Goal: Transaction & Acquisition: Purchase product/service

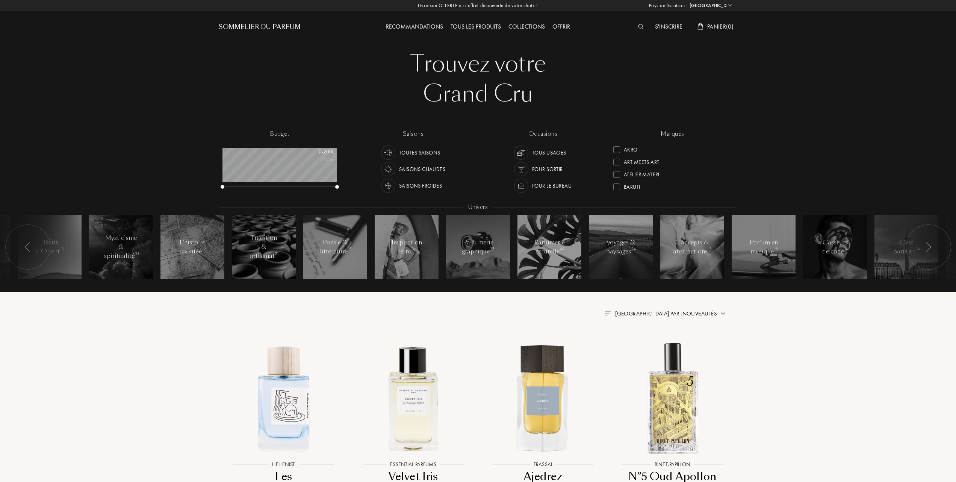
select select "FR"
click at [616, 184] on div at bounding box center [616, 186] width 7 height 7
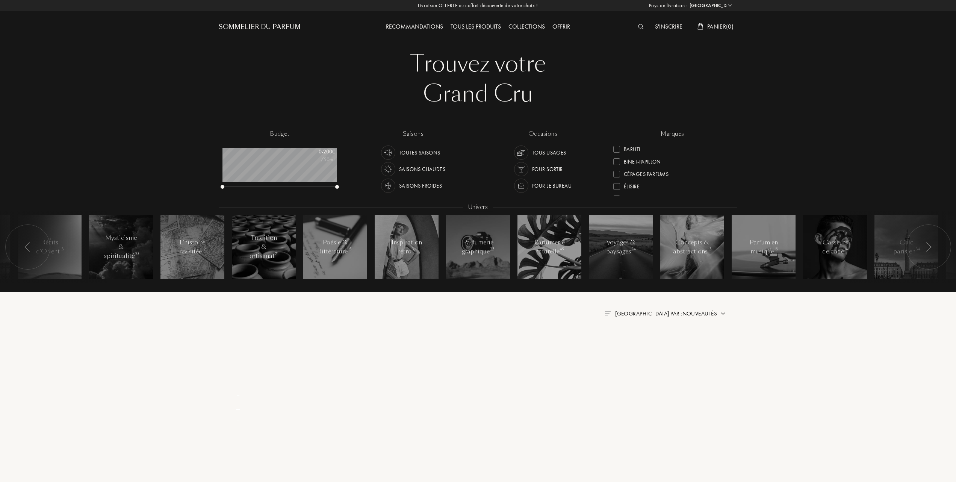
scroll to position [2, 0]
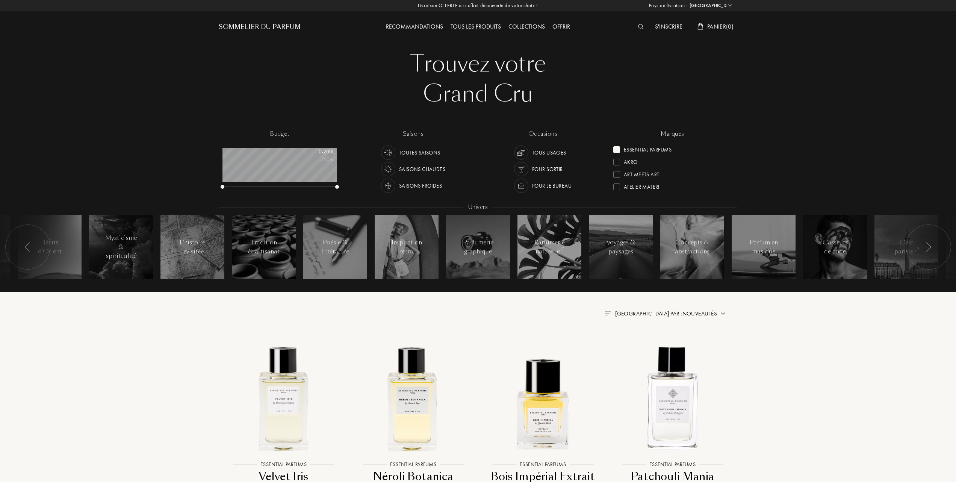
click at [683, 313] on span "Trier par : Nouveautés" at bounding box center [666, 314] width 102 height 8
click at [648, 347] on div at bounding box center [647, 345] width 5 height 5
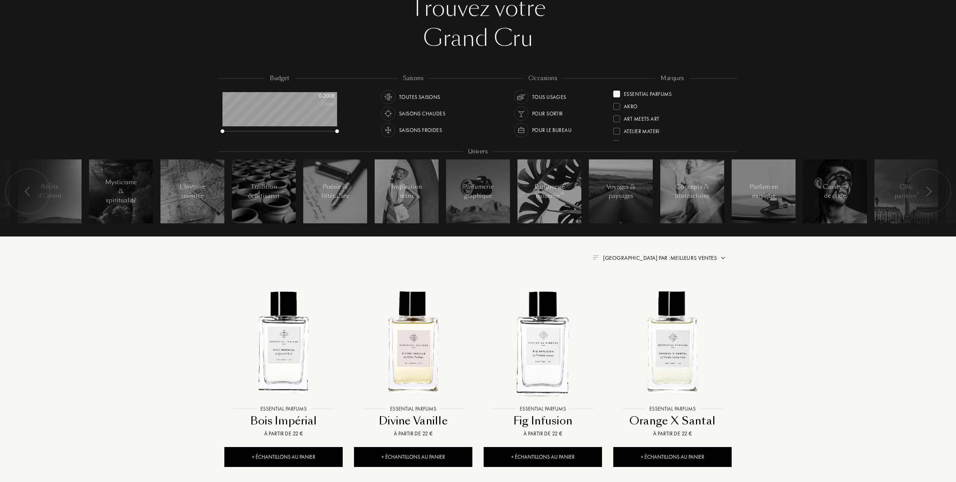
scroll to position [100, 0]
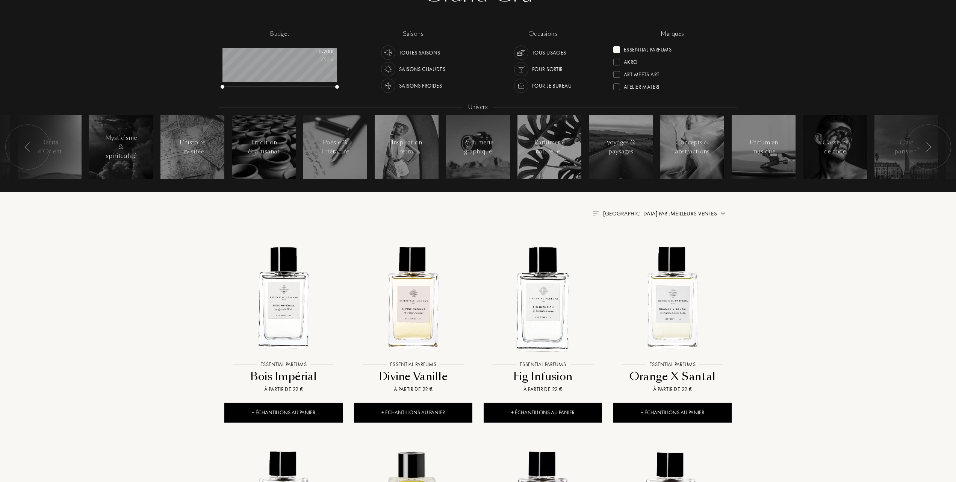
click at [684, 211] on span "Trier par : Meilleurs ventes" at bounding box center [660, 214] width 114 height 8
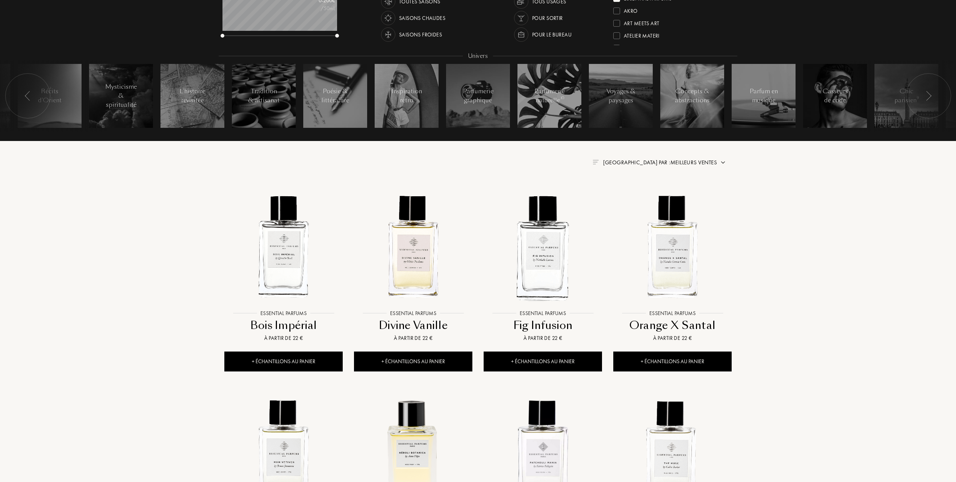
scroll to position [150, 0]
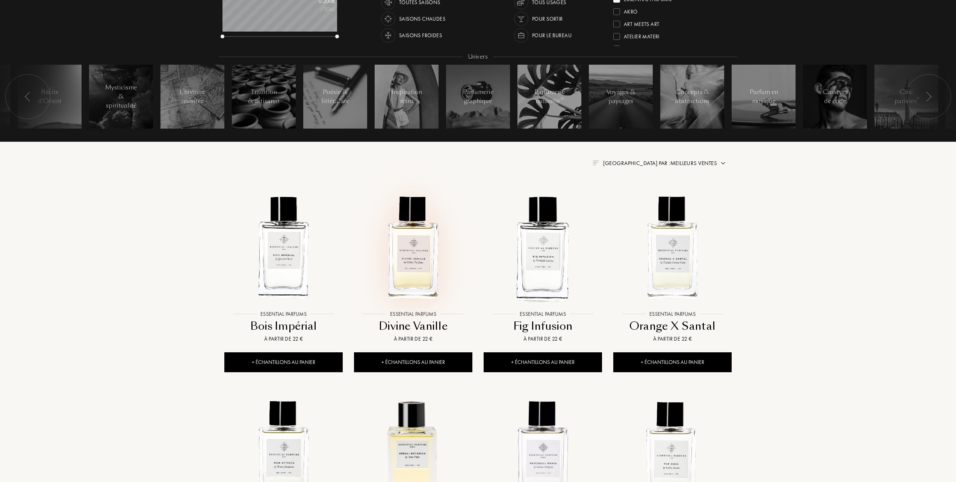
click at [412, 264] on img at bounding box center [413, 247] width 117 height 117
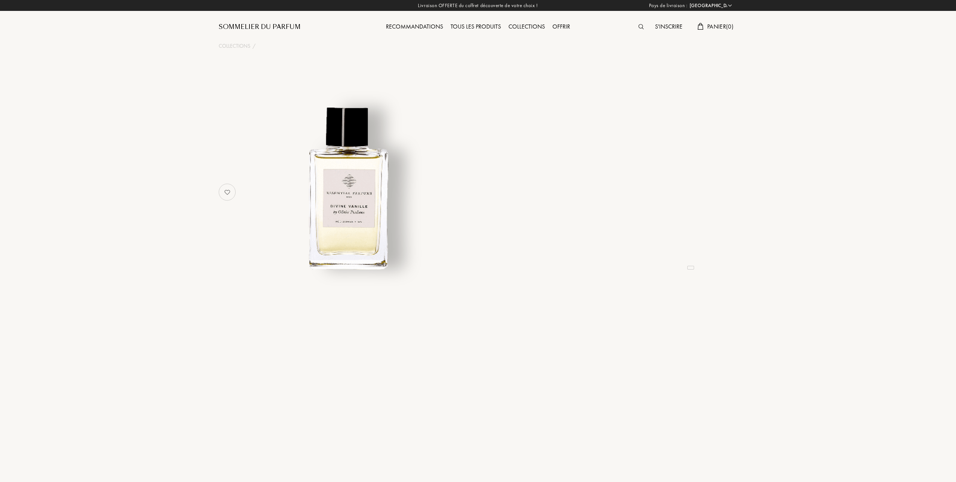
select select "FR"
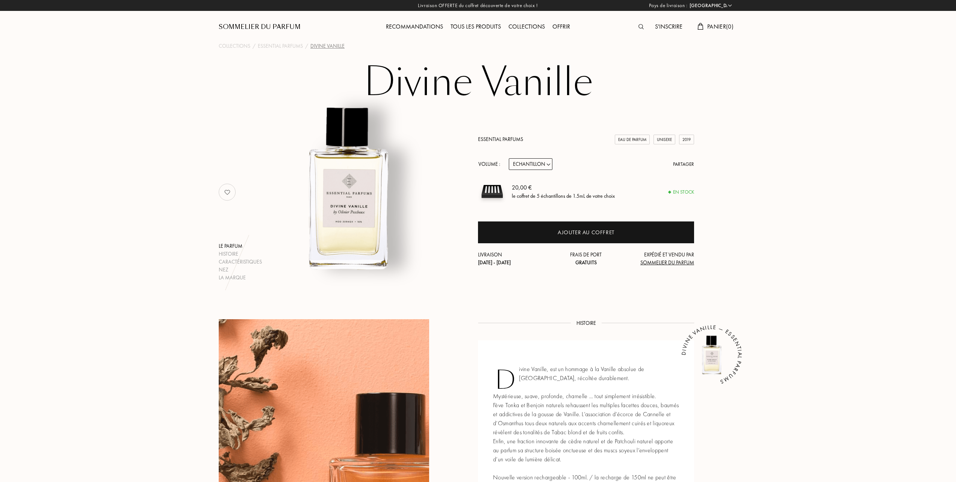
click at [550, 162] on select "Echantillon 10mL 100mL 150mL" at bounding box center [531, 164] width 44 height 12
select select "2"
click at [509, 158] on select "Echantillon 10mL 100mL 150mL" at bounding box center [531, 164] width 44 height 12
select select "2"
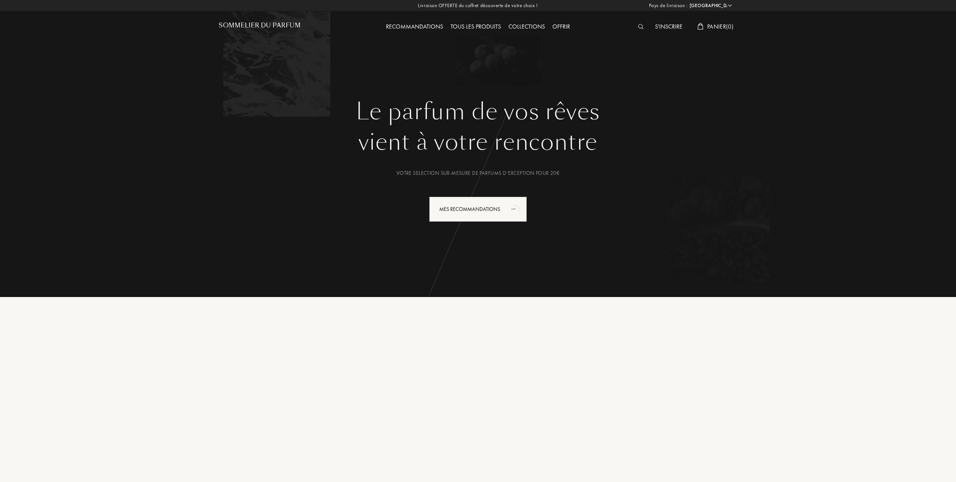
select select "FR"
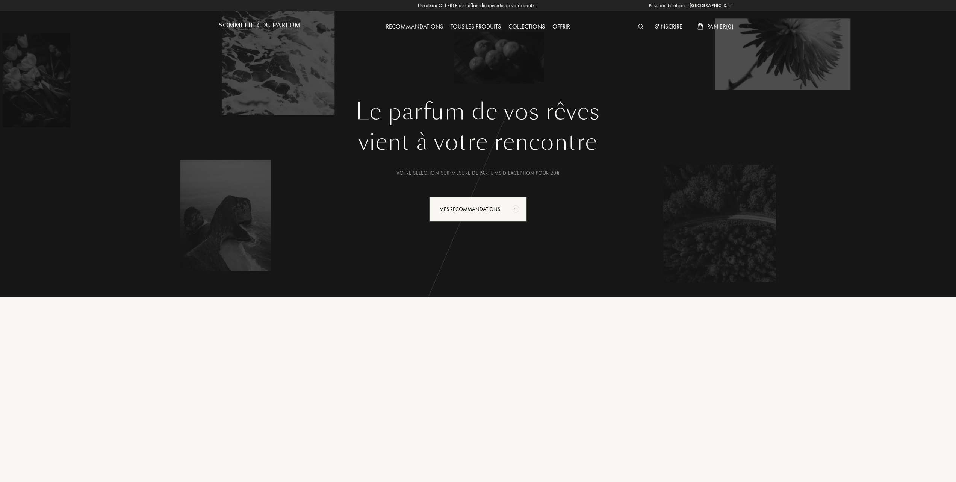
click at [482, 26] on div "Tous les produits" at bounding box center [476, 27] width 58 height 10
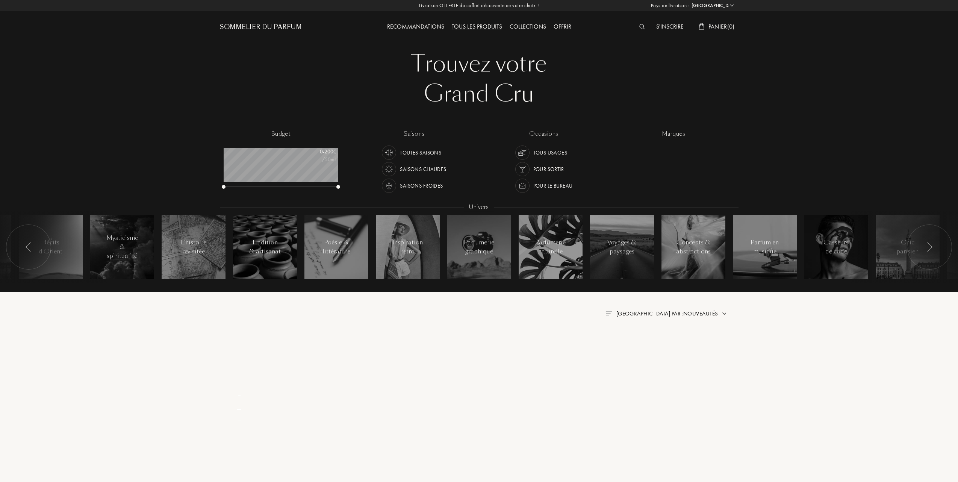
select select "FR"
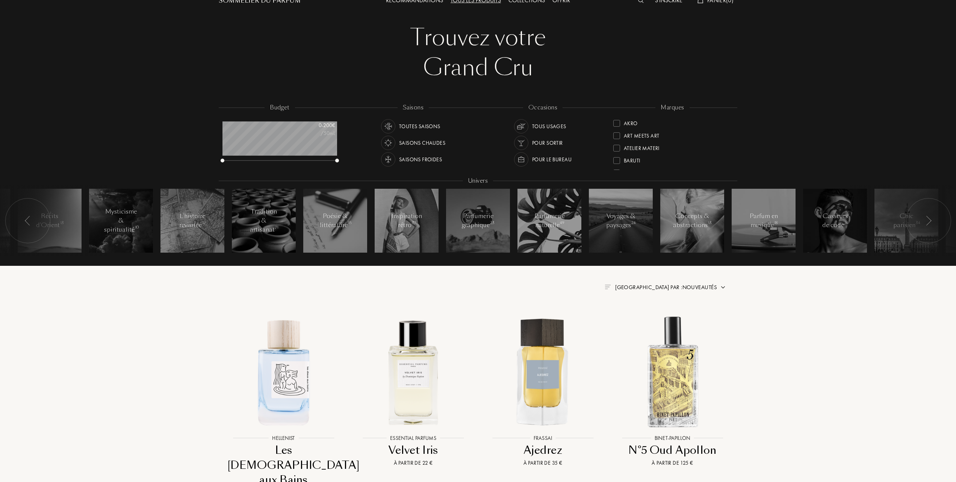
scroll to position [50, 0]
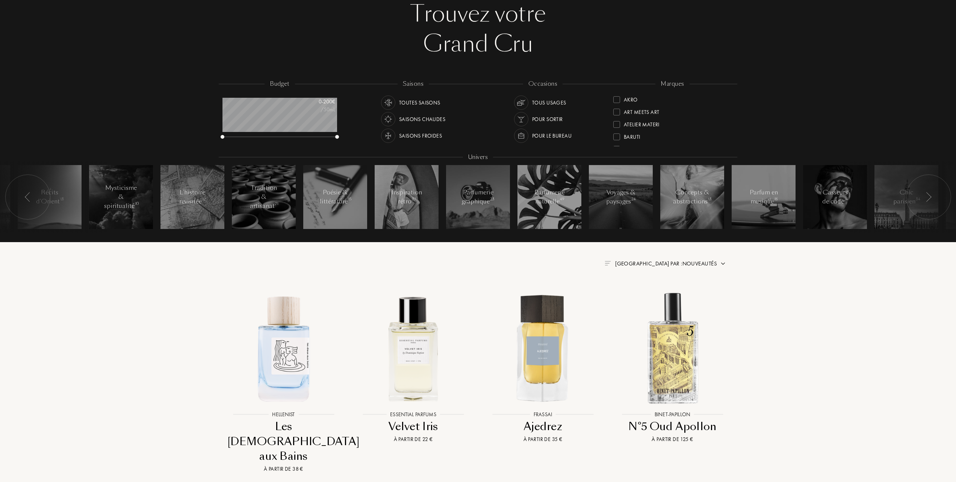
click at [687, 261] on span "Trier par : Nouveautés" at bounding box center [666, 264] width 102 height 8
click at [648, 307] on div at bounding box center [647, 306] width 5 height 5
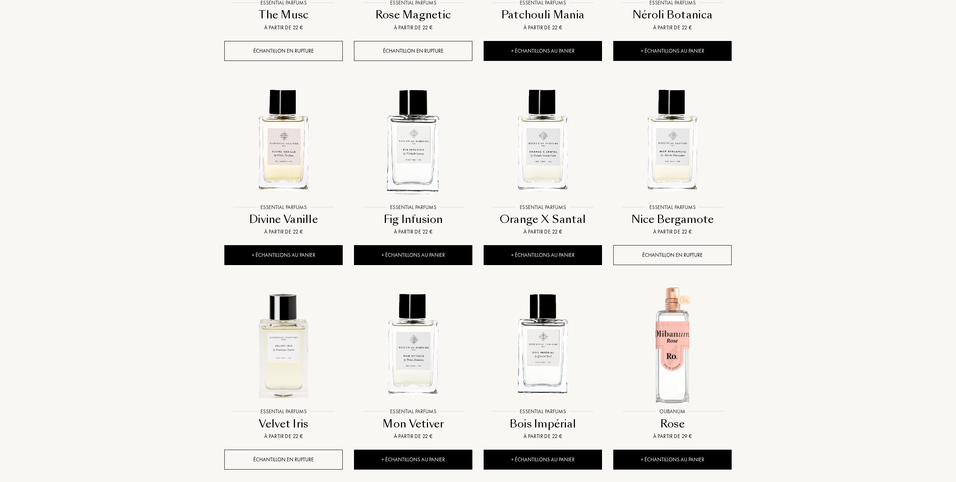
scroll to position [451, 0]
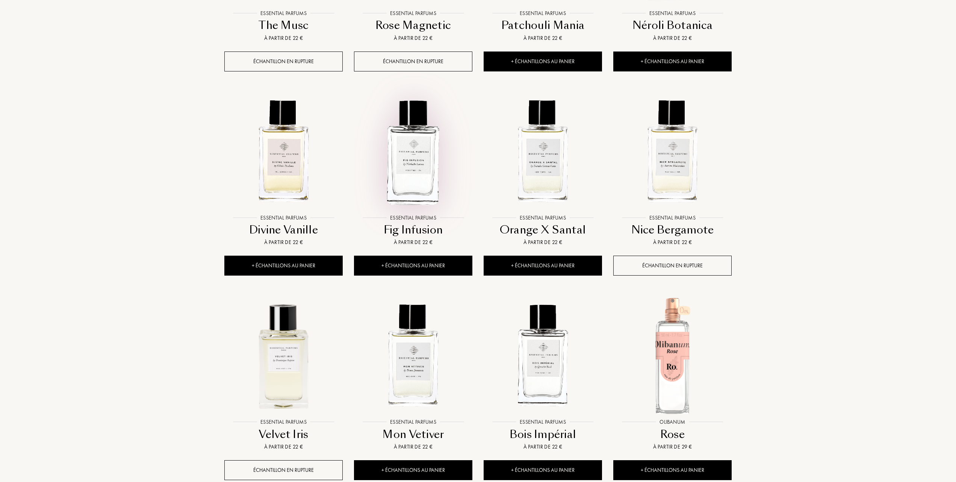
click at [414, 186] on img at bounding box center [413, 151] width 117 height 117
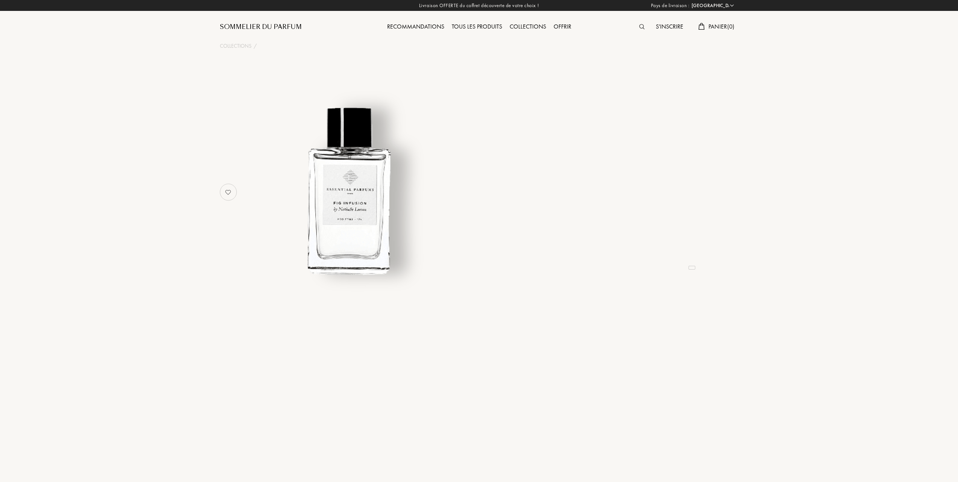
select select "FR"
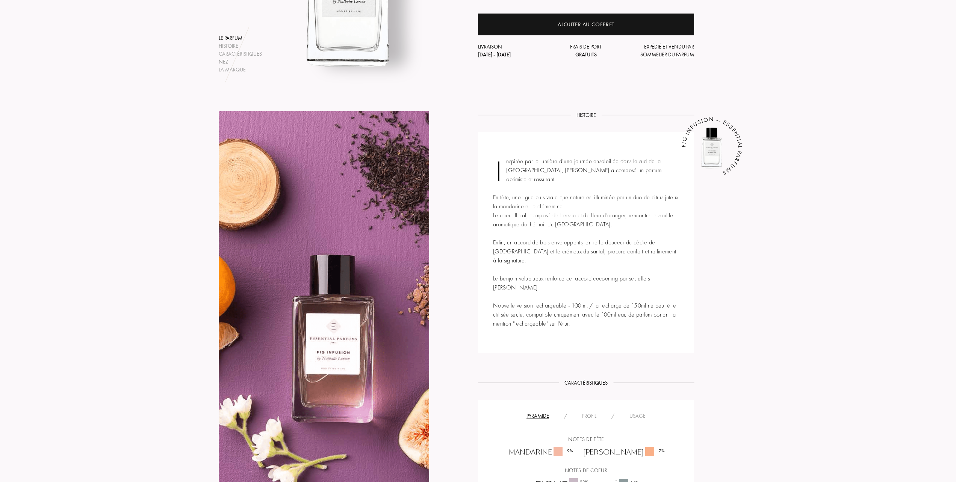
scroll to position [150, 0]
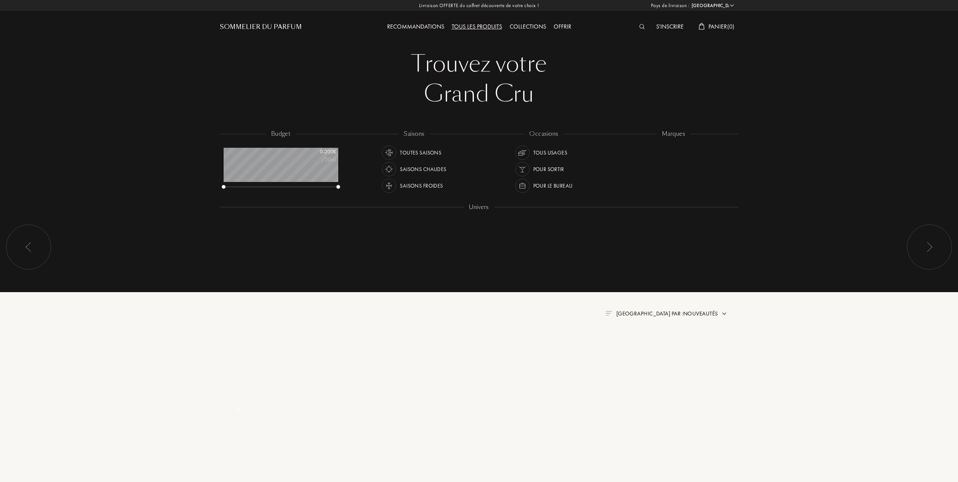
select select "FR"
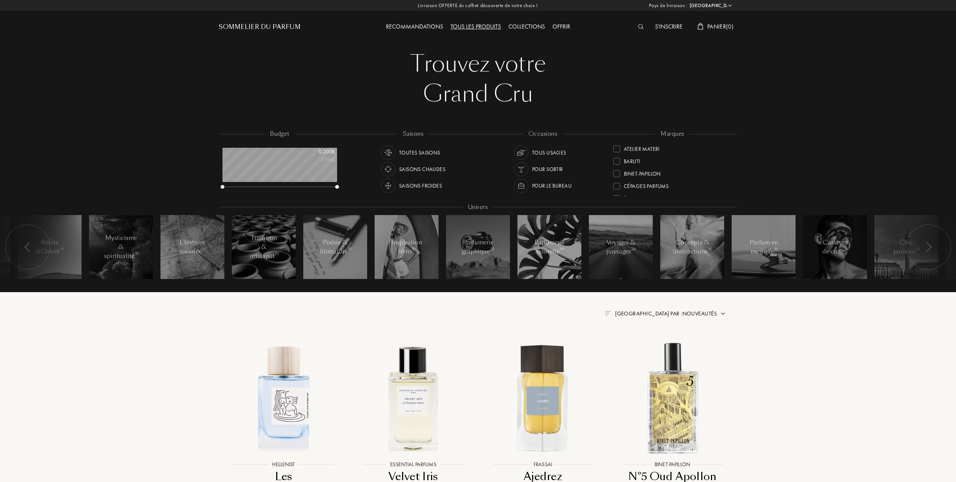
scroll to position [50, 0]
click at [618, 185] on div at bounding box center [616, 186] width 7 height 7
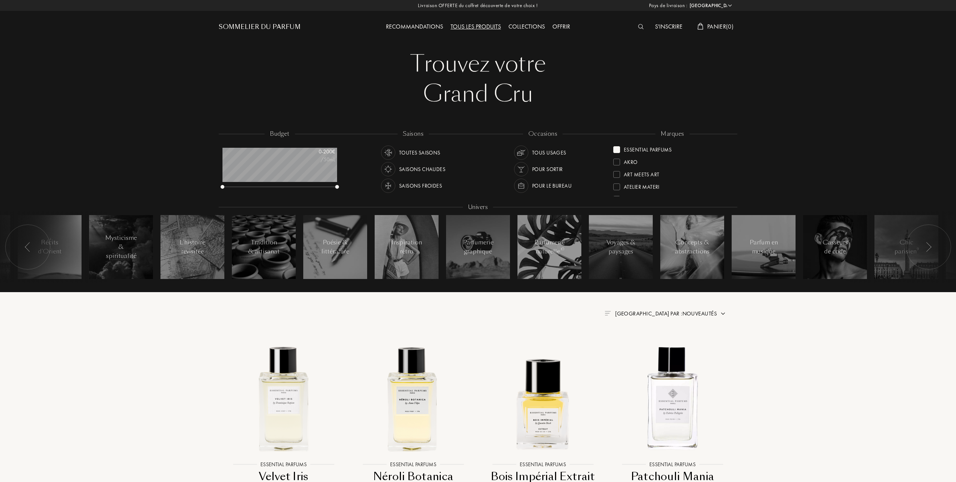
click at [693, 313] on span "Trier par : Nouveautés" at bounding box center [666, 314] width 102 height 8
click at [646, 348] on div at bounding box center [647, 345] width 5 height 5
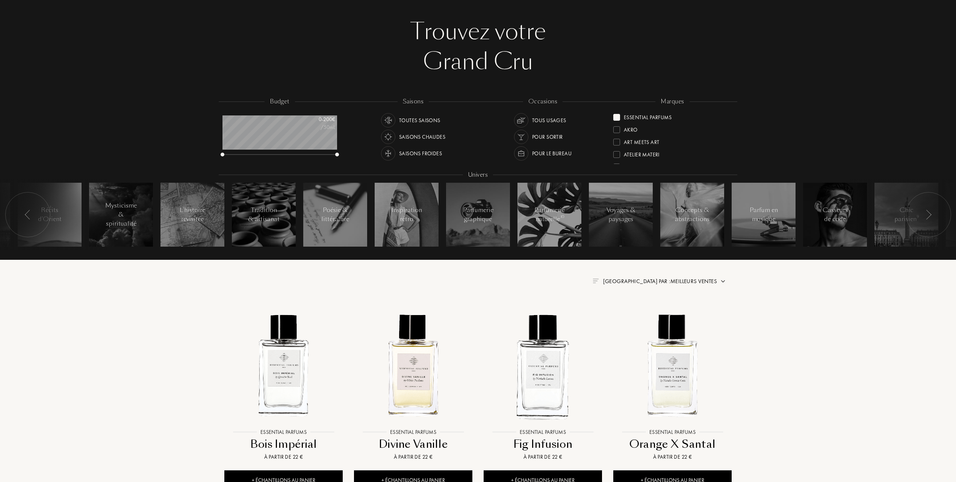
scroll to position [100, 0]
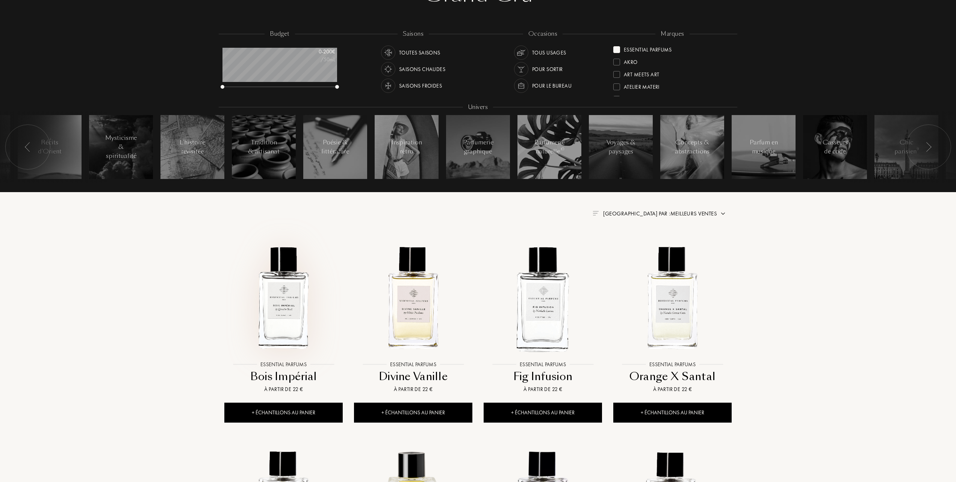
click at [281, 313] on img at bounding box center [283, 297] width 117 height 117
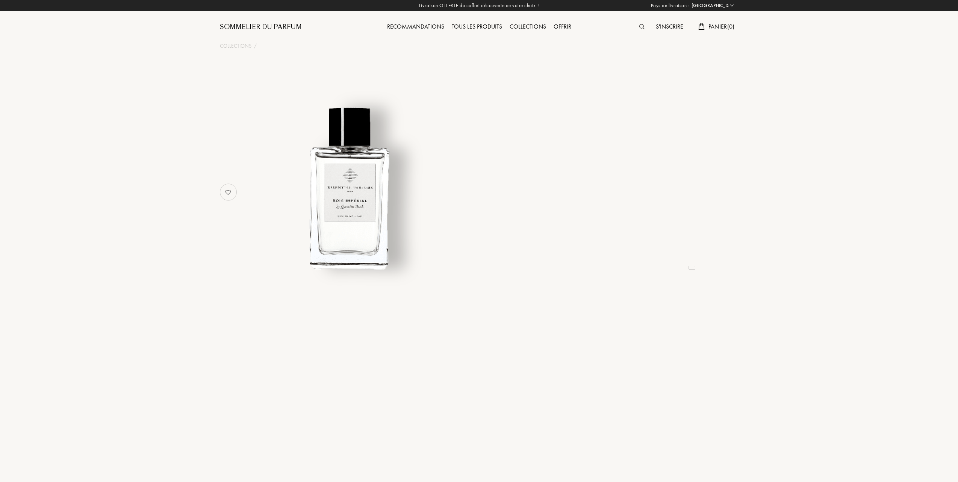
select select "FR"
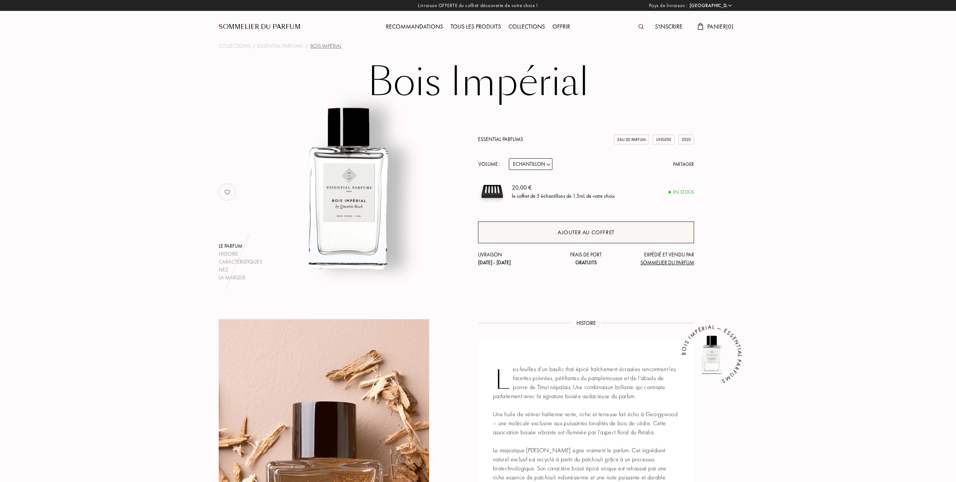
click at [559, 231] on div "Ajouter au coffret" at bounding box center [586, 232] width 57 height 9
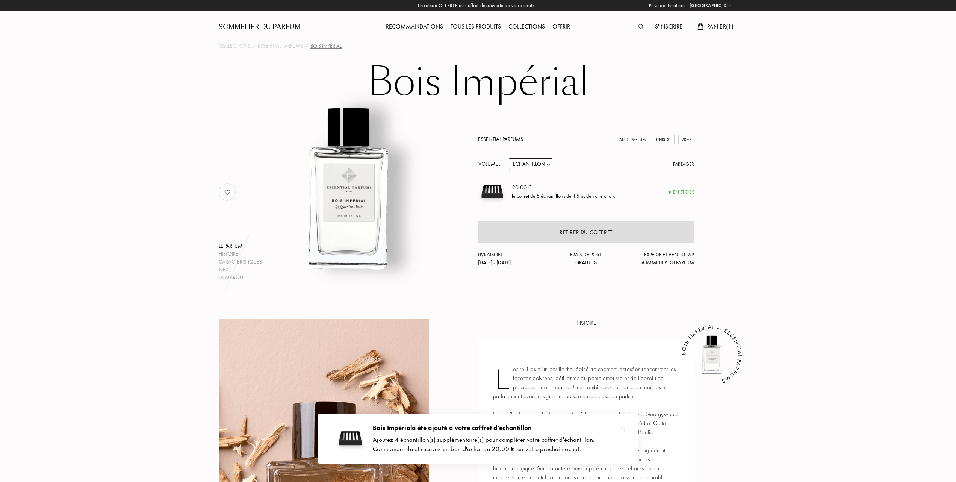
click at [731, 27] on span "Panier ( 1 )" at bounding box center [720, 27] width 26 height 8
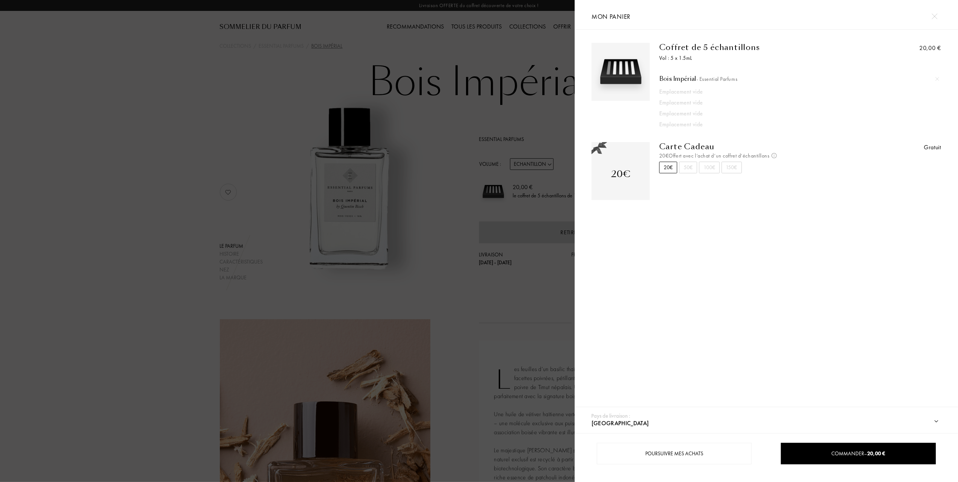
click at [936, 78] on img at bounding box center [937, 79] width 4 height 4
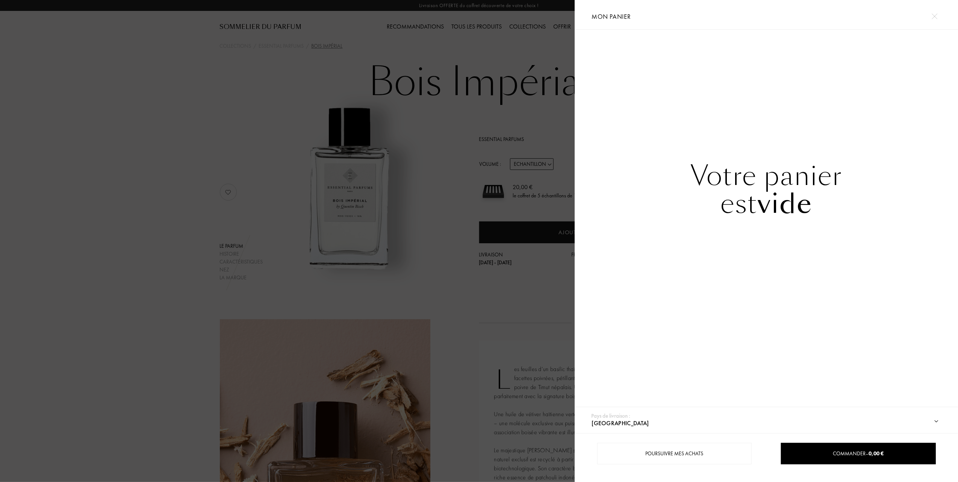
click at [178, 220] on div at bounding box center [287, 241] width 574 height 482
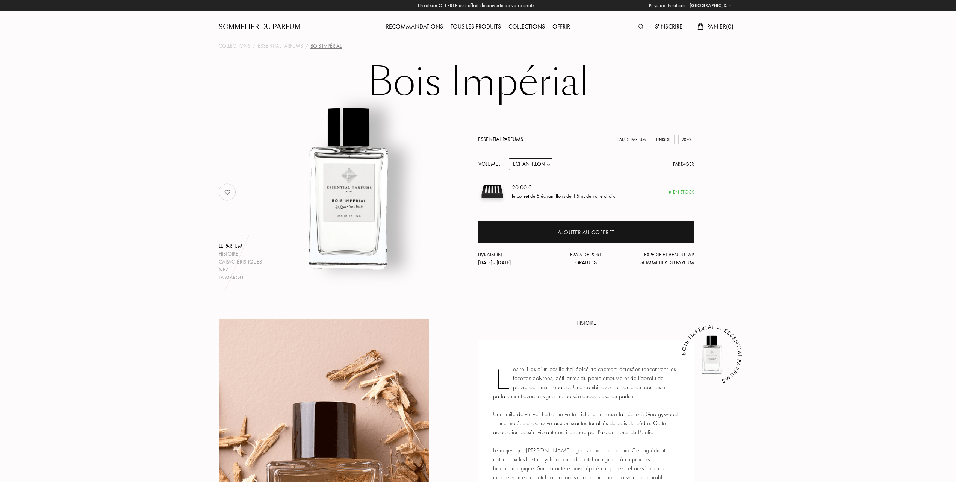
click at [549, 163] on select "Echantillon 10mL 100mL 150mL" at bounding box center [531, 164] width 44 height 12
select select "1"
click at [509, 158] on select "Echantillon 10mL 100mL 150mL" at bounding box center [531, 164] width 44 height 12
select select "1"
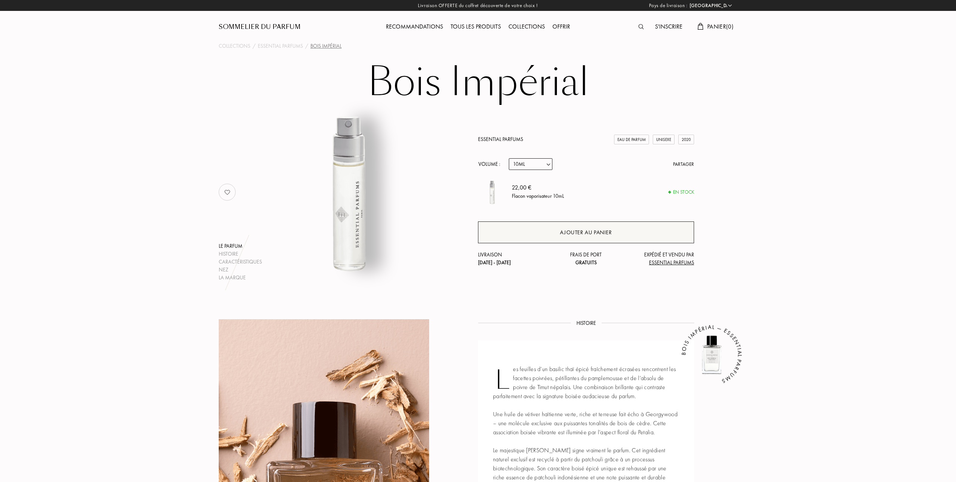
click at [571, 231] on div "Ajouter au panier" at bounding box center [586, 232] width 52 height 9
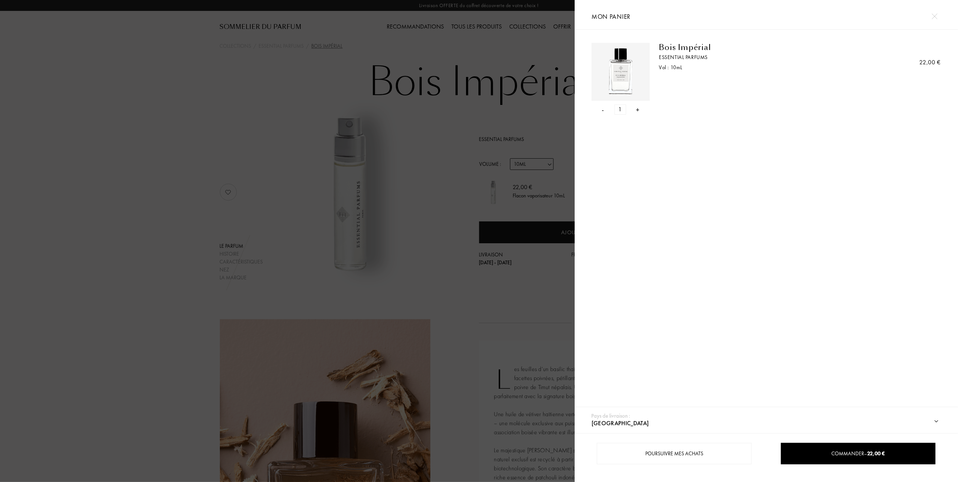
click at [190, 214] on div at bounding box center [287, 241] width 574 height 482
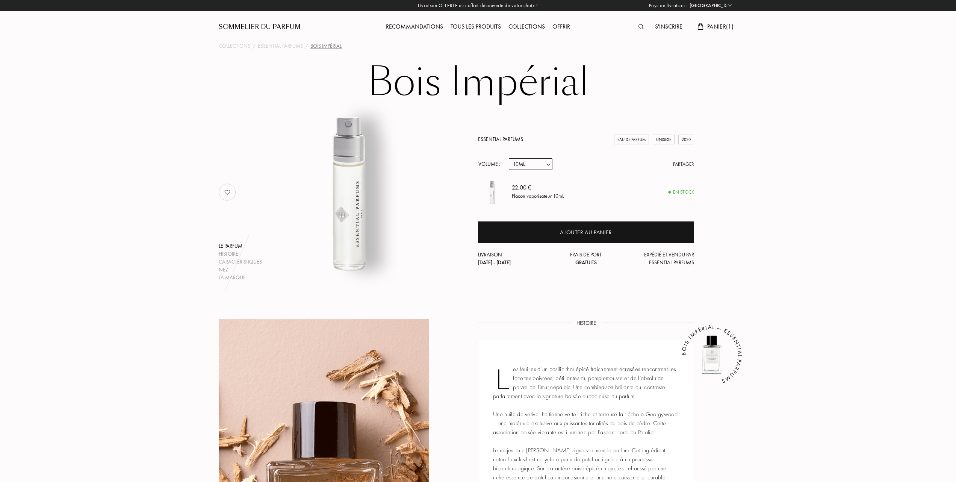
click at [501, 136] on link "Essential Parfums" at bounding box center [500, 139] width 45 height 7
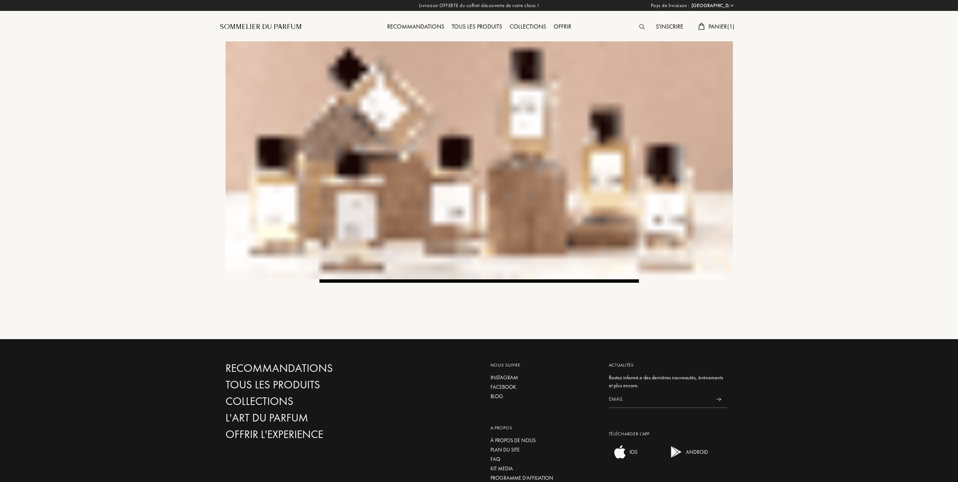
select select "FR"
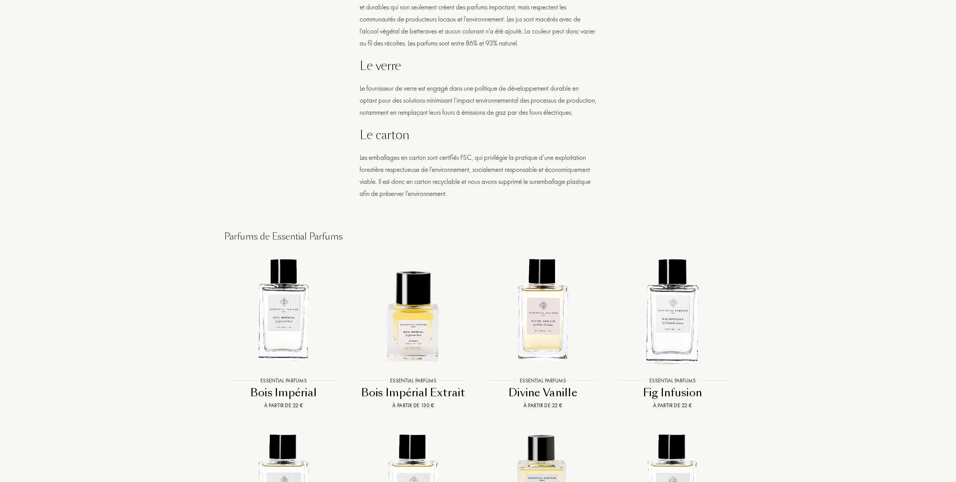
scroll to position [751, 0]
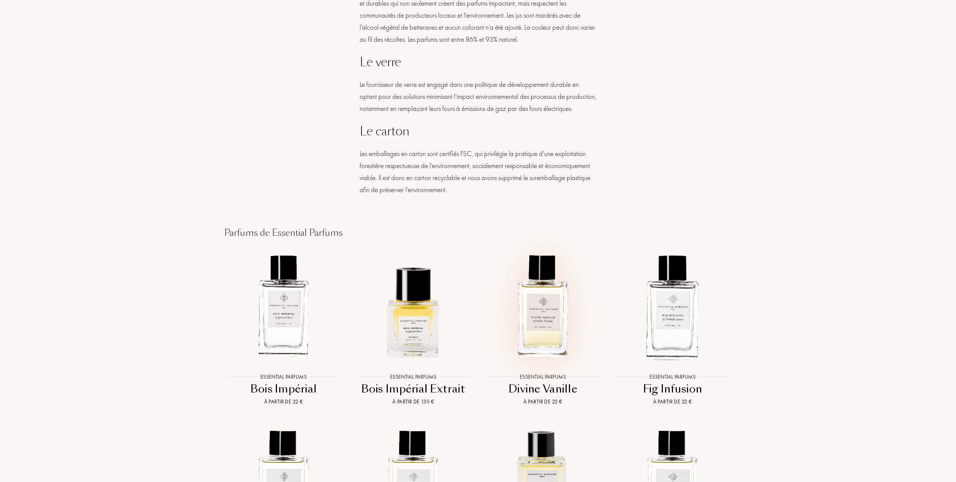
click at [534, 331] on img at bounding box center [542, 306] width 117 height 117
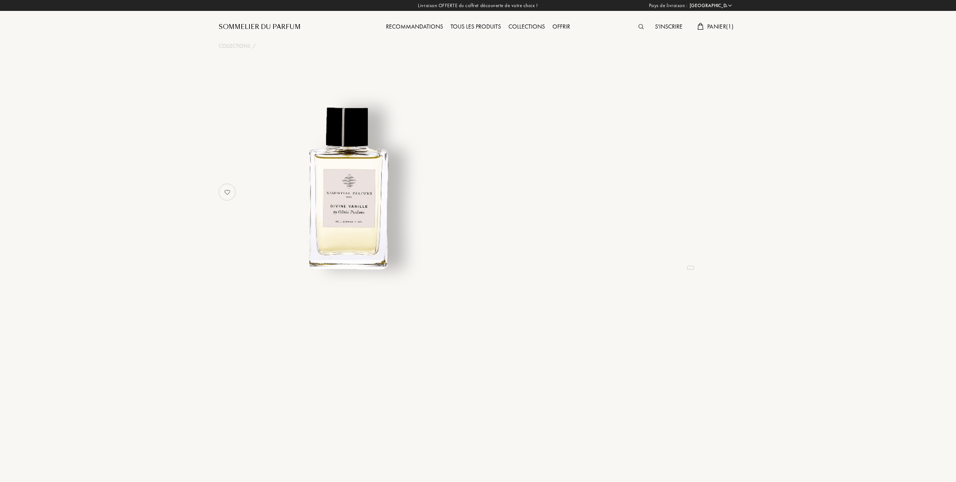
select select "FR"
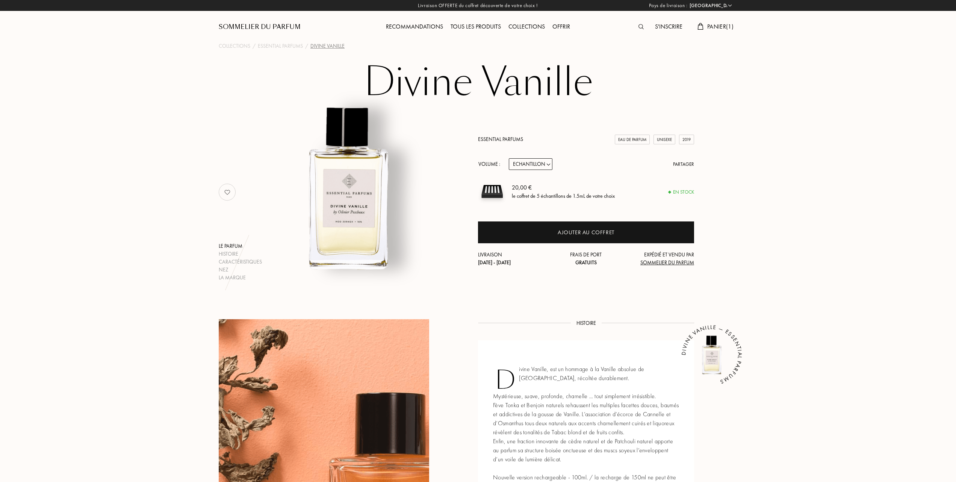
click at [549, 165] on select "Echantillon 10mL 100mL 150mL" at bounding box center [531, 164] width 44 height 12
select select "1"
click at [509, 158] on select "Echantillon 10mL 100mL 150mL" at bounding box center [531, 164] width 44 height 12
select select "1"
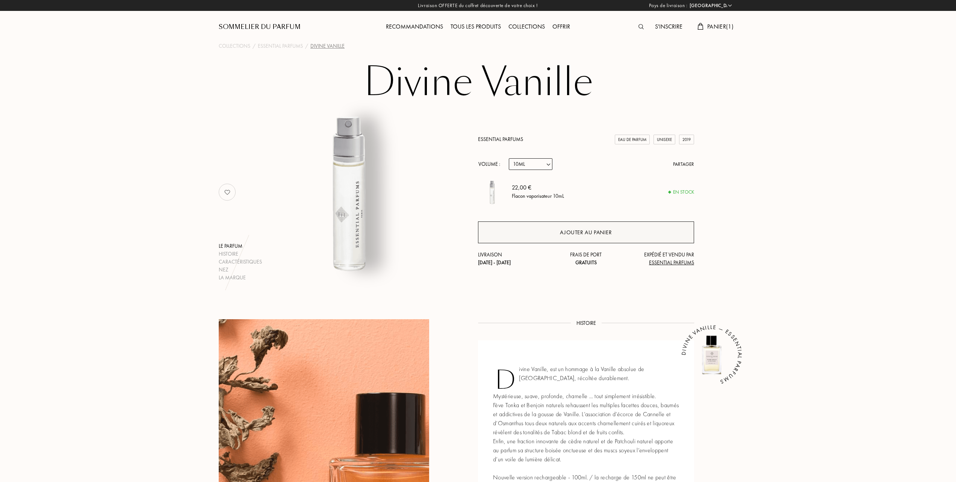
click at [579, 231] on div "Ajouter au panier" at bounding box center [586, 232] width 52 height 9
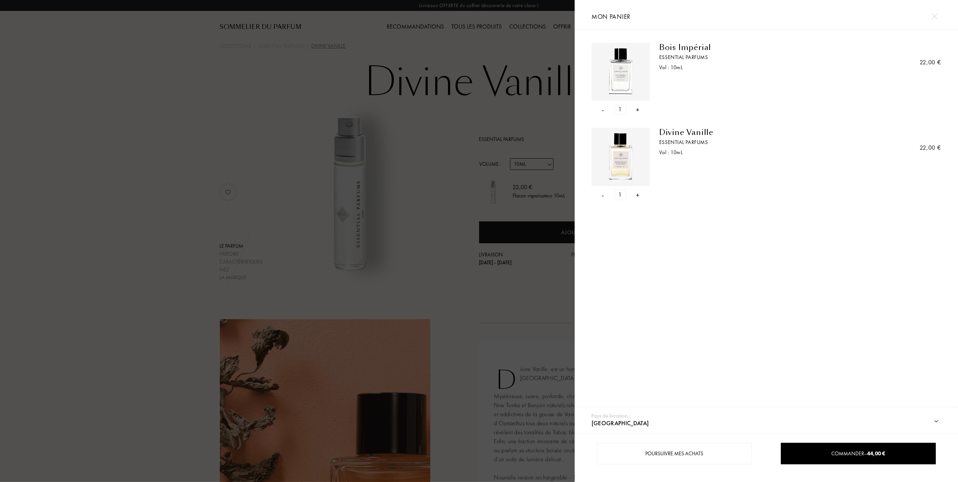
click at [420, 261] on div at bounding box center [287, 241] width 574 height 482
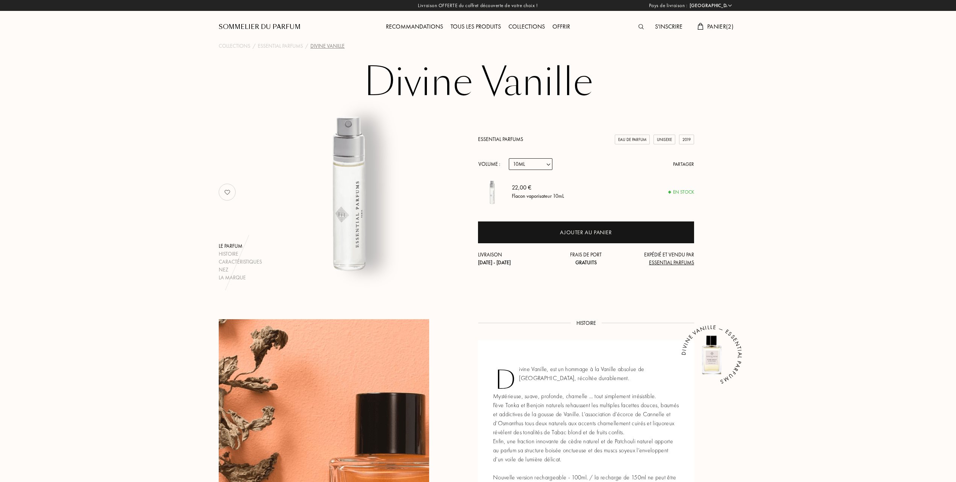
click at [495, 136] on link "Essential Parfums" at bounding box center [500, 139] width 45 height 7
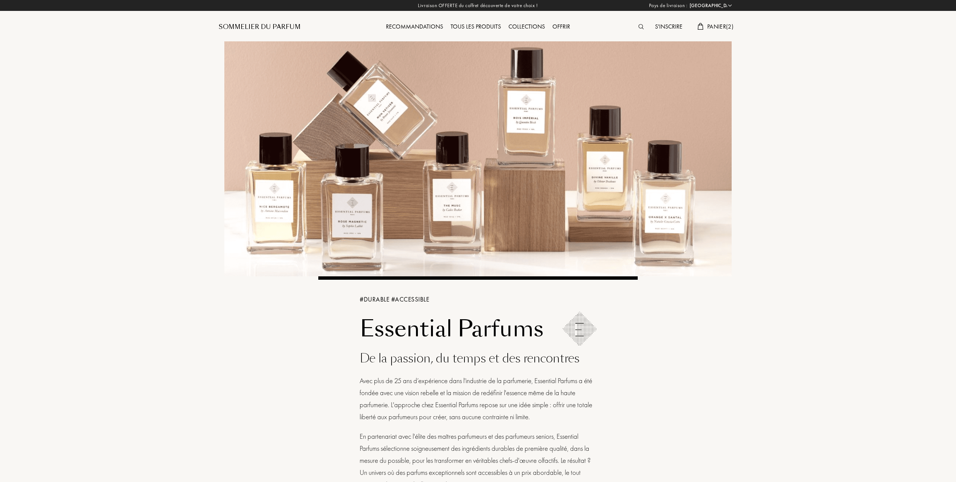
select select "FR"
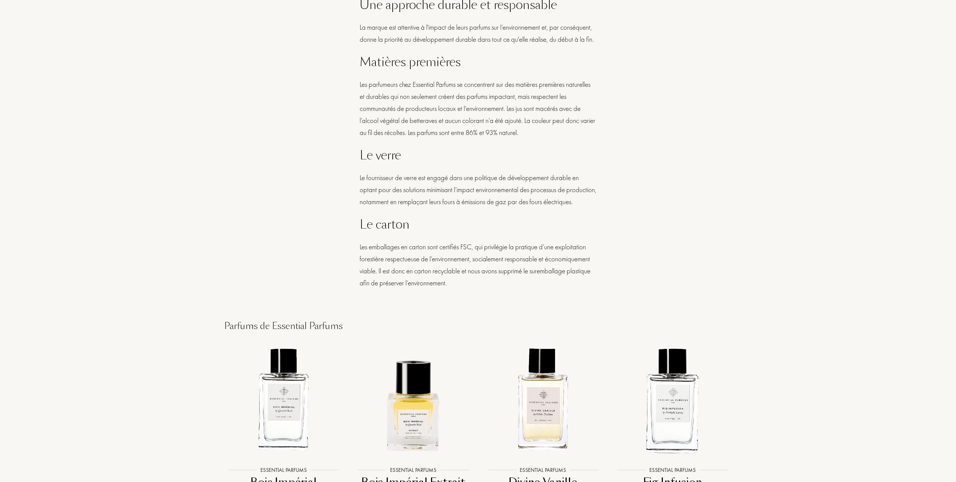
scroll to position [801, 0]
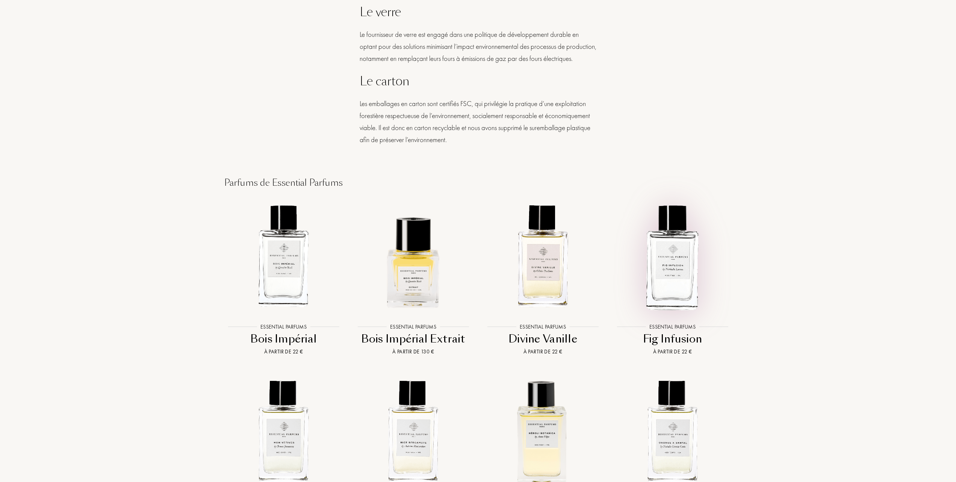
click at [674, 279] on img at bounding box center [672, 256] width 117 height 117
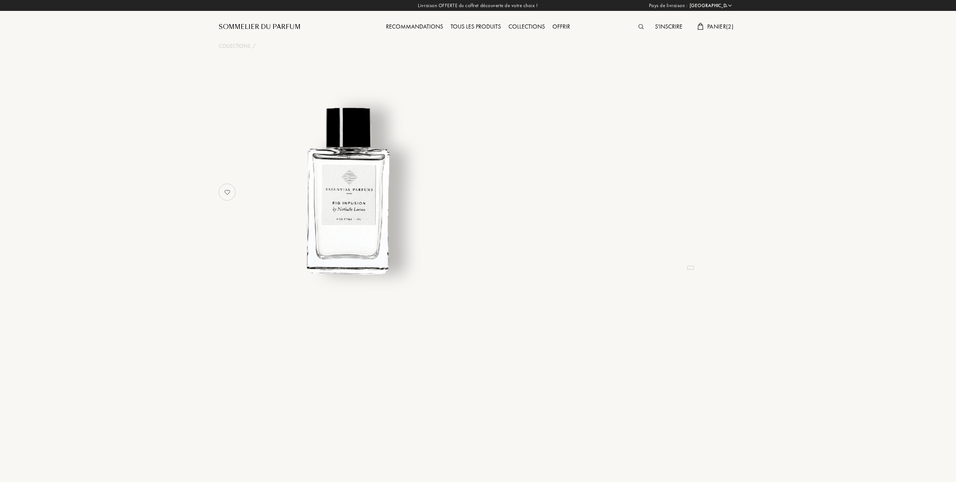
select select "FR"
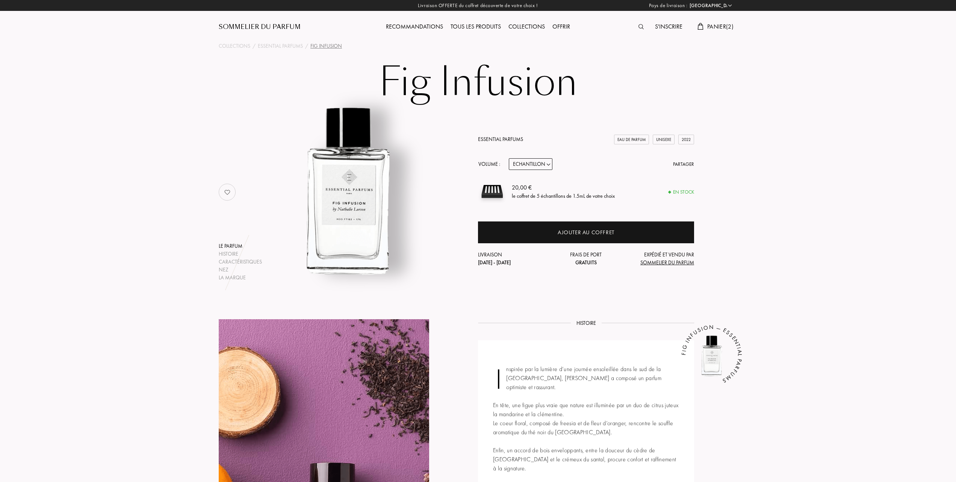
click at [549, 163] on select "Echantillon 10mL 100mL 150mL" at bounding box center [531, 164] width 44 height 12
select select "1"
click at [509, 158] on select "Echantillon 10mL 100mL 150mL" at bounding box center [531, 164] width 44 height 12
select select "1"
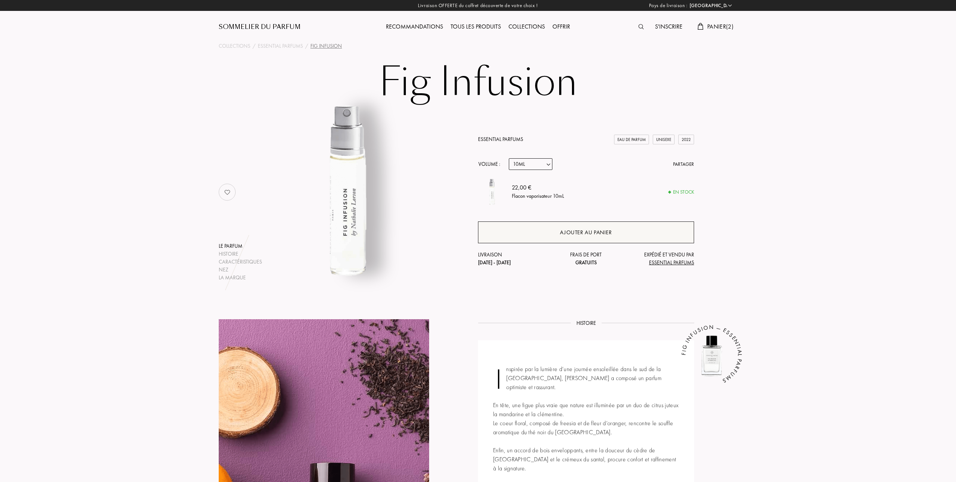
click at [573, 233] on div "Ajouter au panier" at bounding box center [586, 232] width 52 height 9
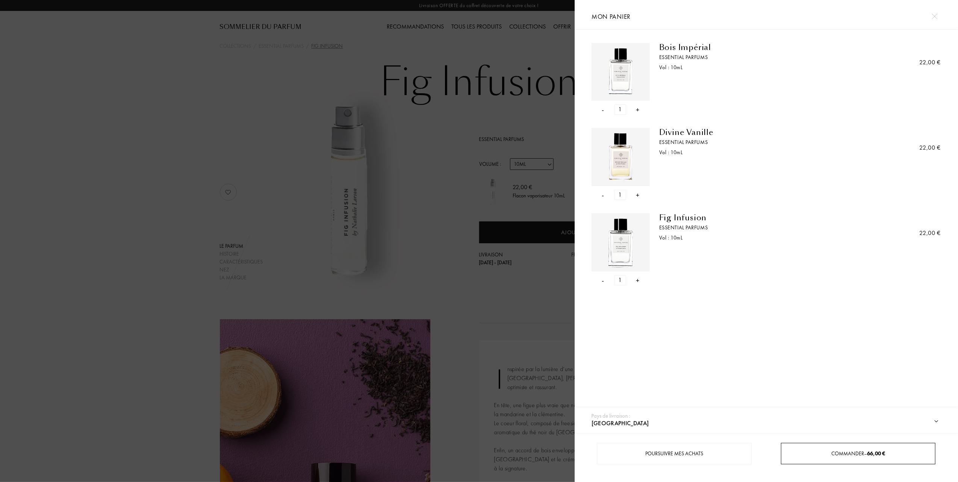
click at [833, 448] on div "Commander – 66,00 €" at bounding box center [858, 453] width 154 height 21
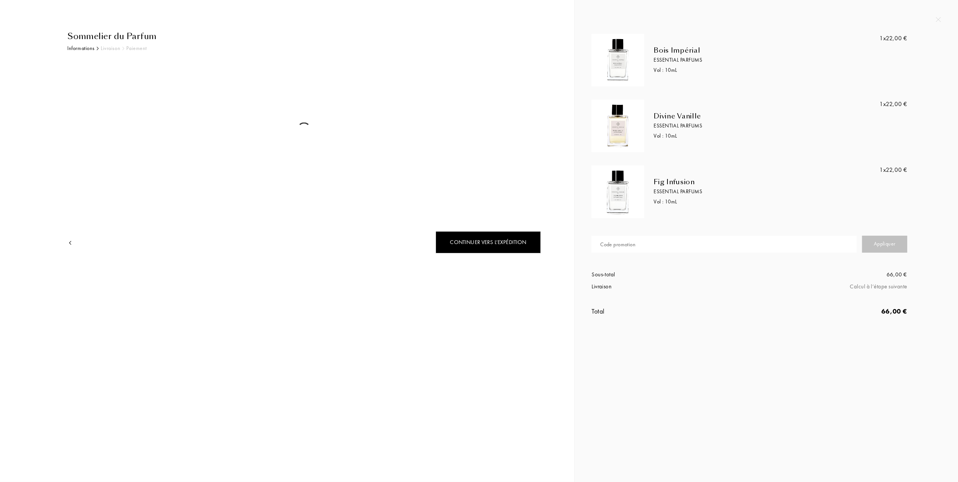
select select "FR"
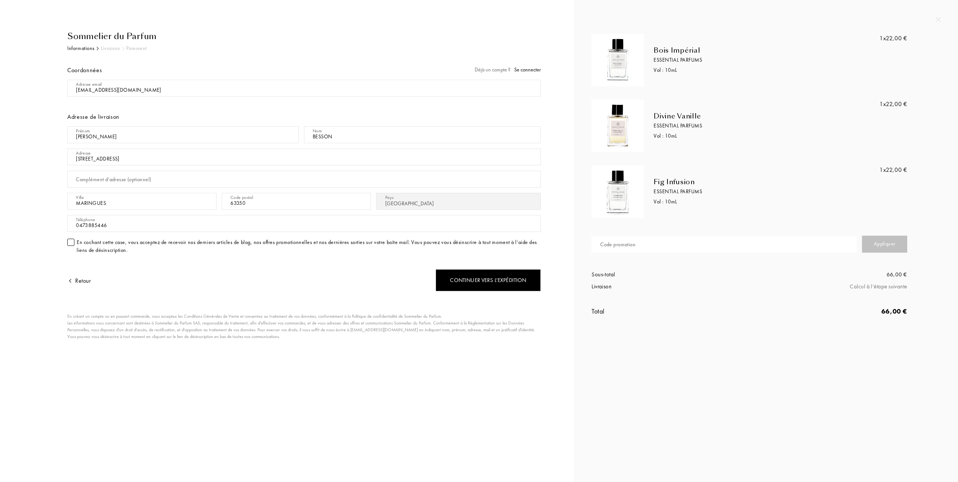
click at [609, 241] on div "Code promotion" at bounding box center [617, 244] width 35 height 8
type input "GIFT-RFHIL3E7"
click at [887, 242] on div "Appliquer" at bounding box center [884, 244] width 45 height 17
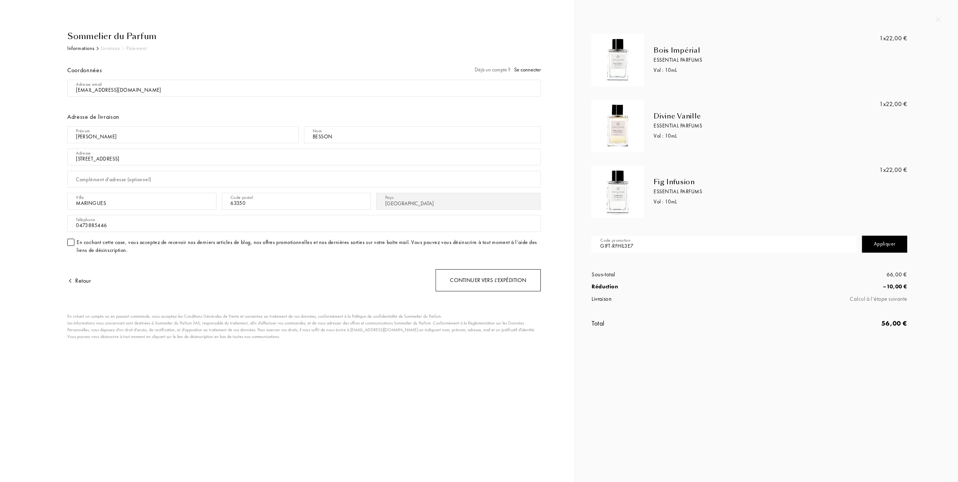
click at [489, 281] on div "Continuer vers l’expédition" at bounding box center [487, 280] width 105 height 22
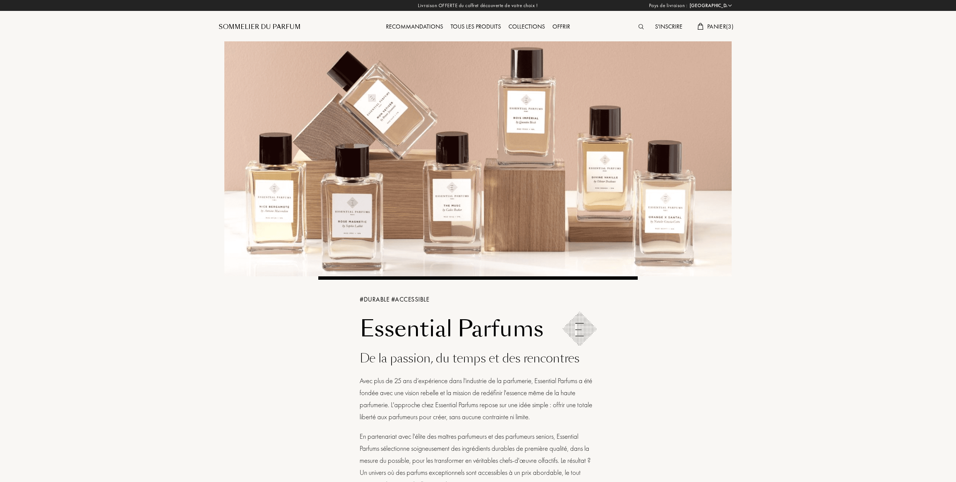
select select "FR"
click at [720, 23] on span "Panier ( 3 )" at bounding box center [720, 27] width 26 height 8
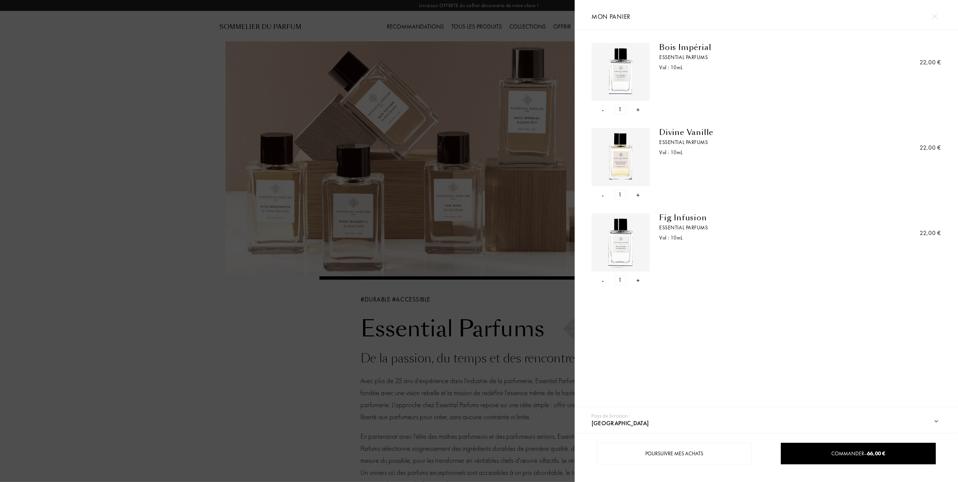
click at [159, 94] on div at bounding box center [287, 241] width 574 height 482
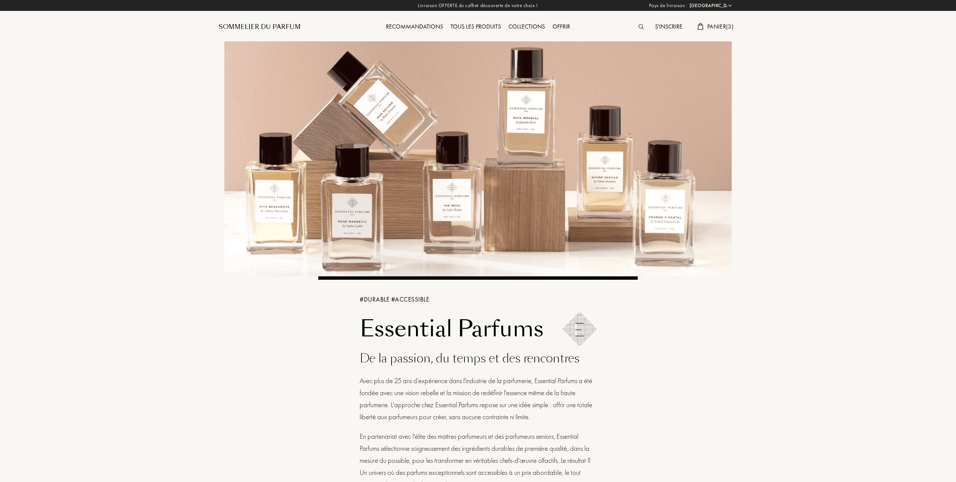
click at [719, 26] on span "Panier ( 3 )" at bounding box center [720, 27] width 26 height 8
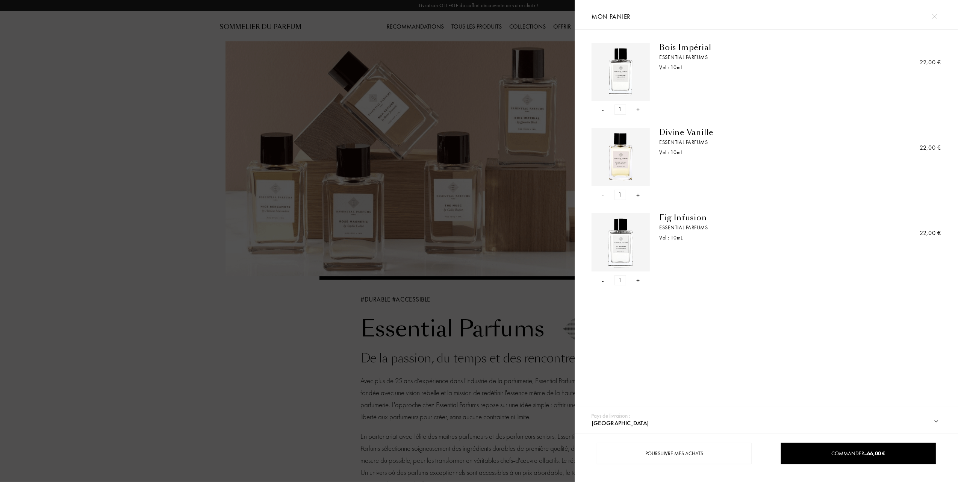
click at [603, 108] on div "-" at bounding box center [603, 109] width 2 height 10
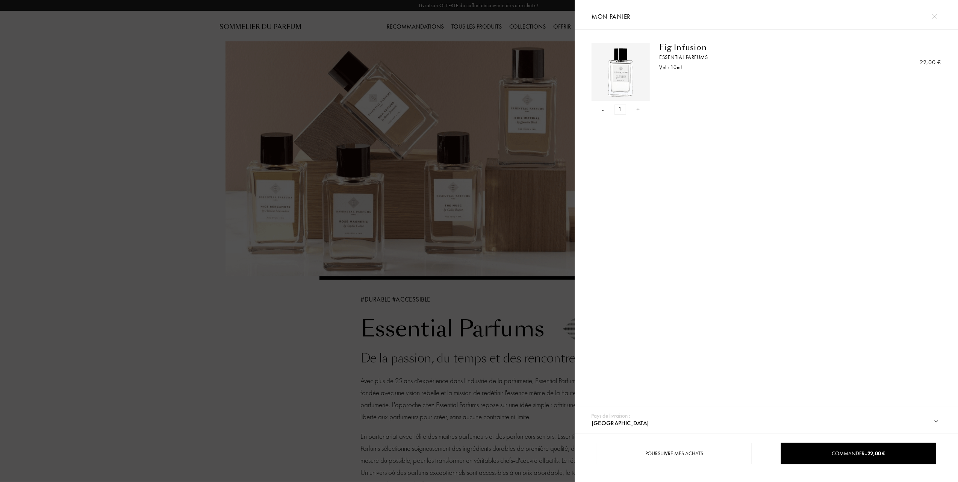
click at [603, 108] on div "-" at bounding box center [603, 109] width 2 height 10
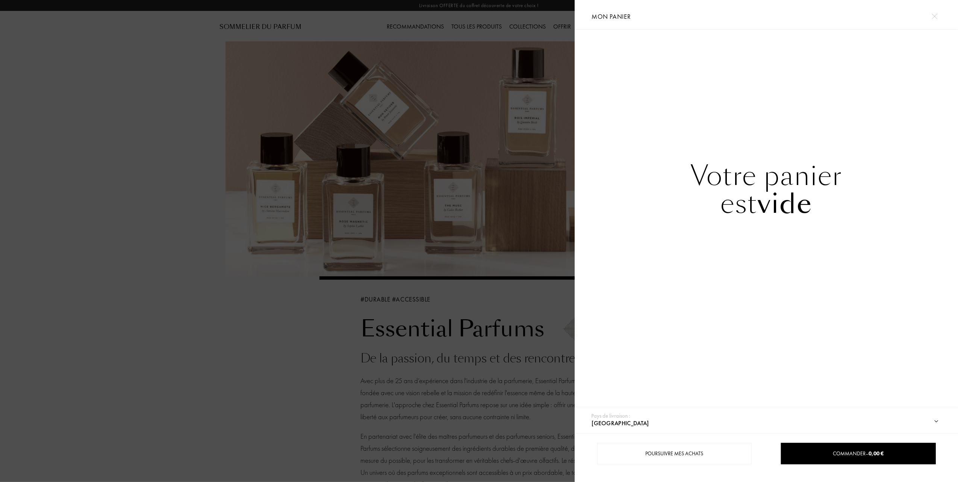
click at [120, 160] on div at bounding box center [287, 241] width 574 height 482
